Goal: Navigation & Orientation: Go to known website

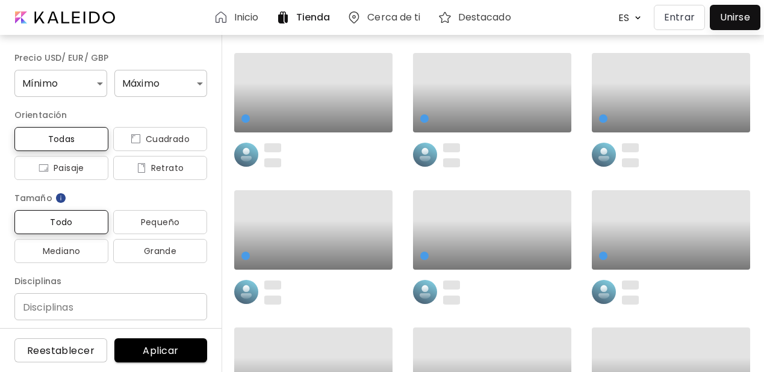
click at [675, 22] on p "Entrar" at bounding box center [679, 17] width 31 height 14
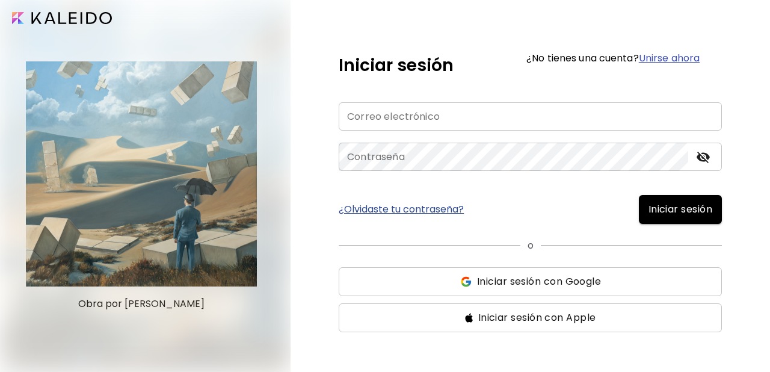
type input "**********"
click at [663, 205] on span "Iniciar sesión" at bounding box center [681, 209] width 64 height 14
